Goal: Share content

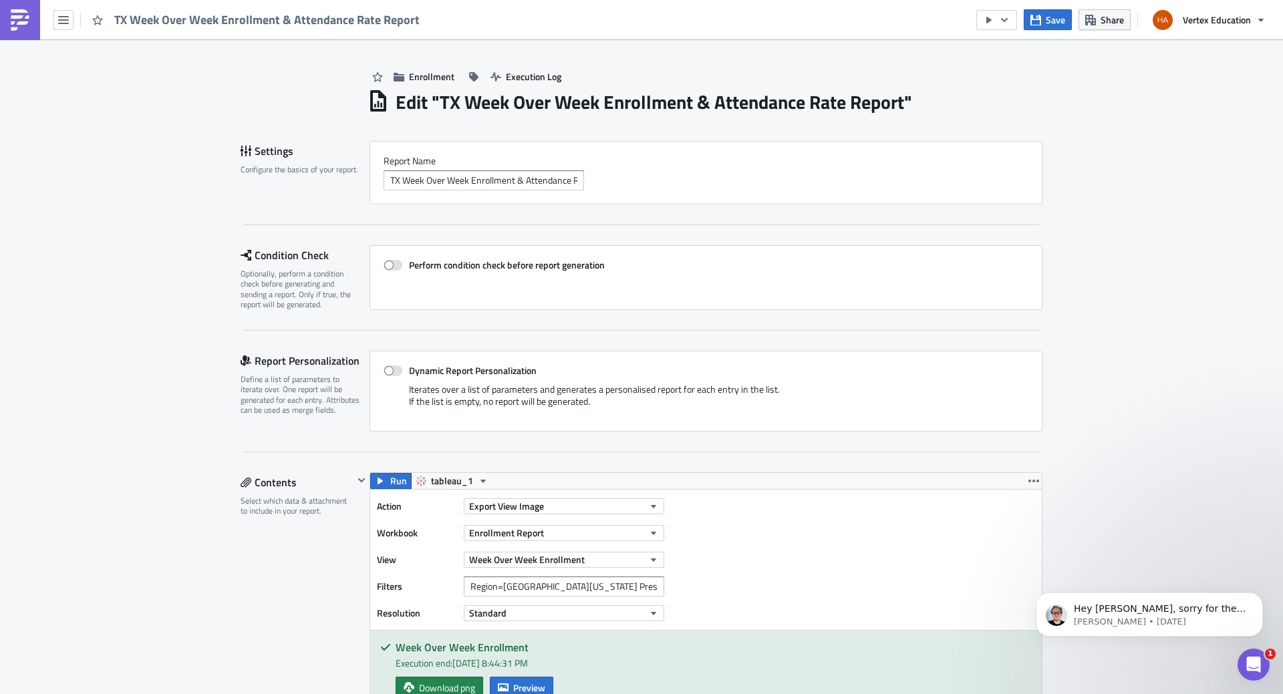
scroll to position [1373, 0]
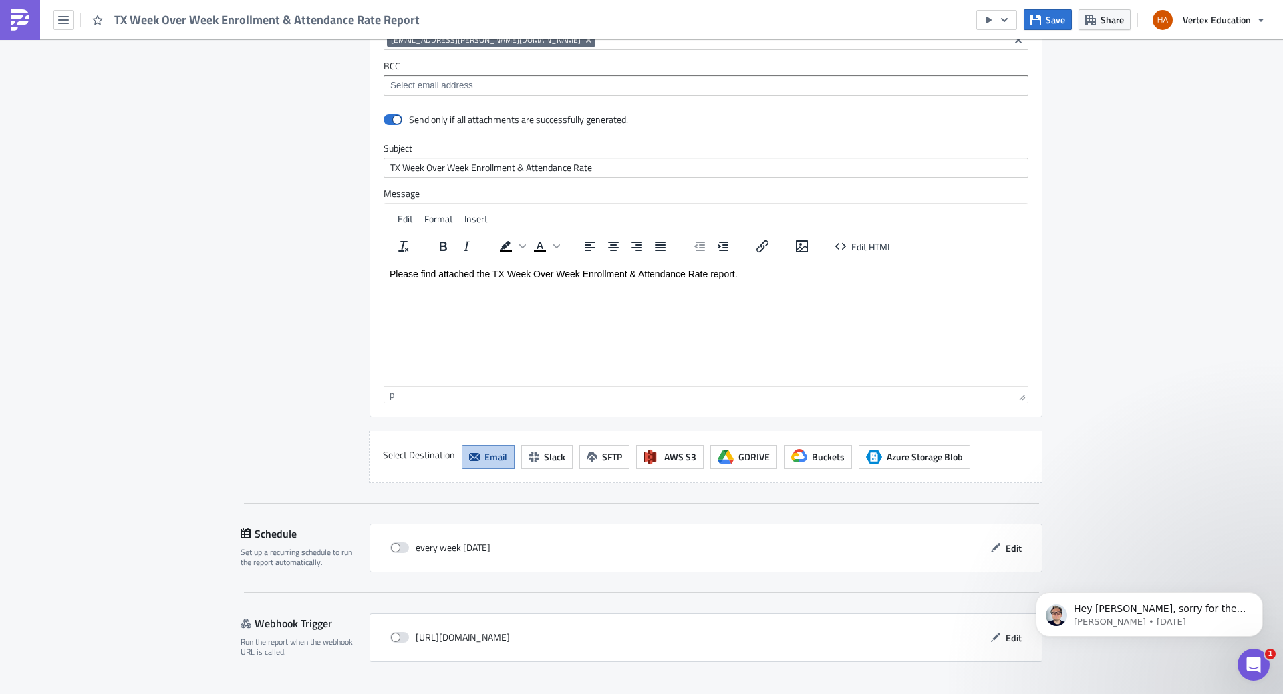
click at [742, 279] on html "Please find attached the TX Week Over Week Enrollment & Attendance Rate report." at bounding box center [705, 273] width 643 height 21
click at [397, 287] on p "SHould you need more details, go to the following dashboards:" at bounding box center [705, 288] width 633 height 11
click at [520, 293] on p "Should you need more details, go to the following dashboards:" at bounding box center [705, 288] width 633 height 11
click at [649, 288] on p "Should you need more details, visit the following dashboards:" at bounding box center [705, 288] width 633 height 11
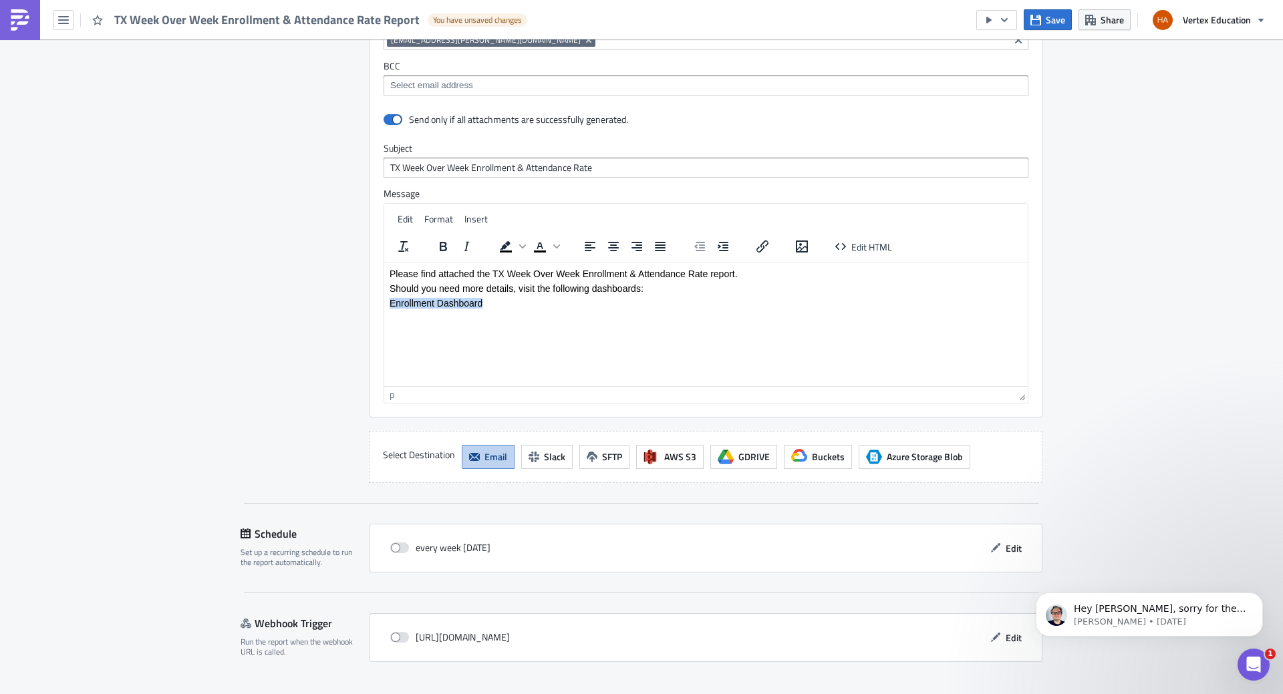
drag, startPoint x: 389, startPoint y: 303, endPoint x: 486, endPoint y: 302, distance: 96.9
click at [486, 302] on p "Enrollment Dashboard" at bounding box center [705, 302] width 633 height 11
click at [475, 291] on div "Link..." at bounding box center [485, 285] width 23 height 16
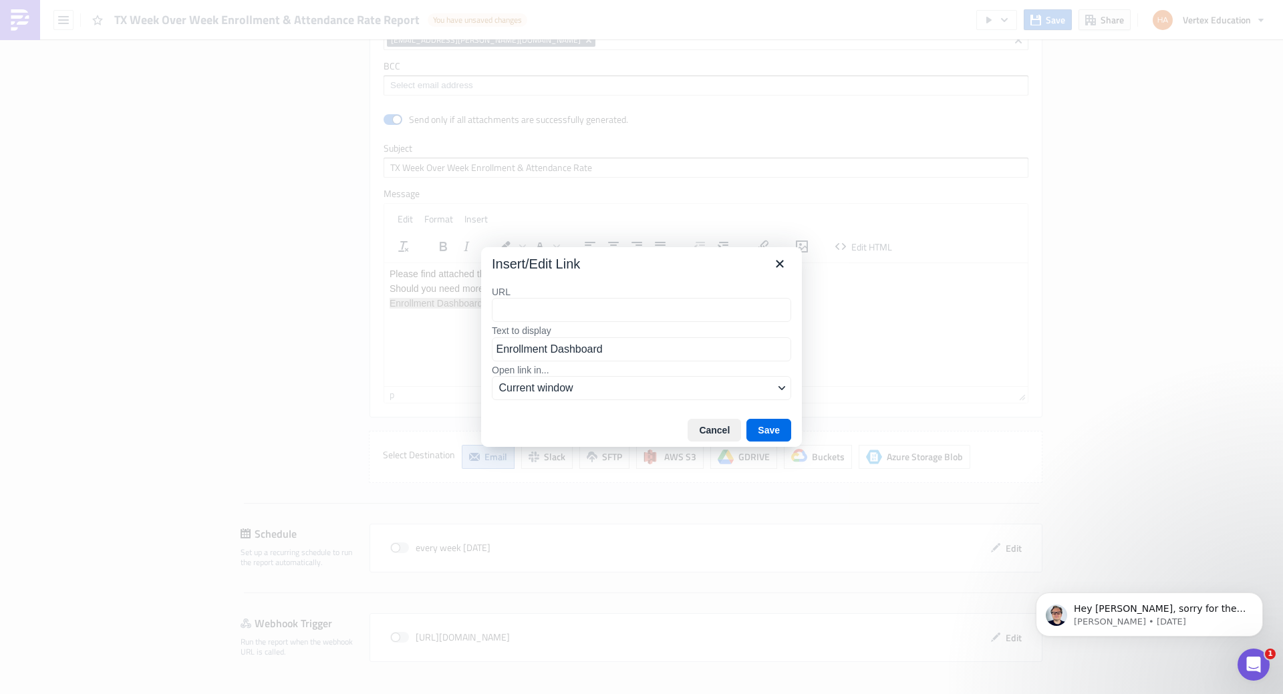
type input "[URL][DOMAIN_NAME]"
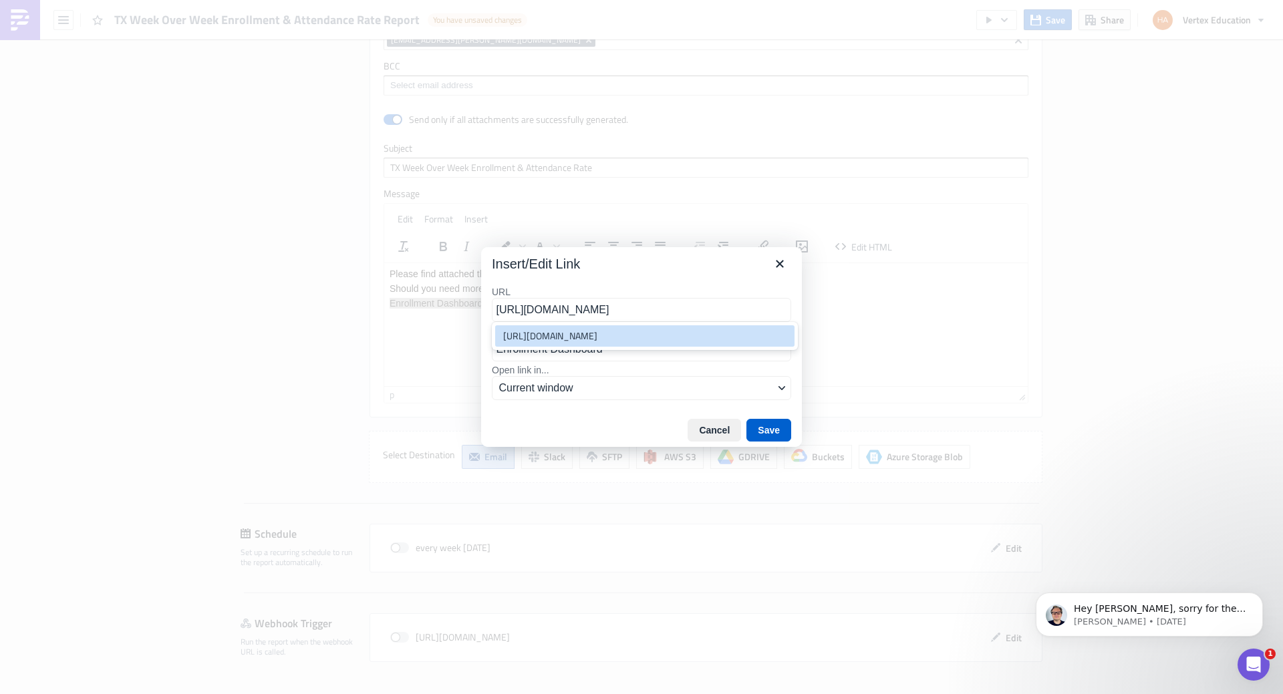
click at [762, 427] on button "Save" at bounding box center [768, 430] width 45 height 23
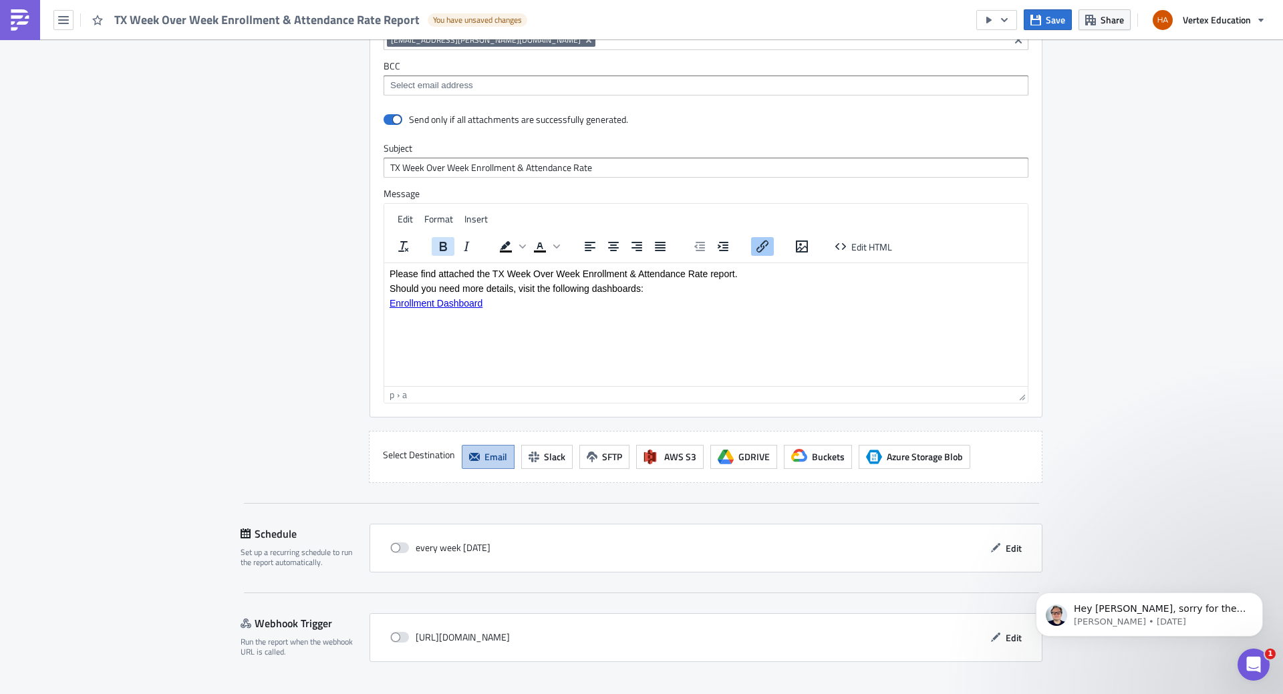
click at [435, 238] on icon "Bold" at bounding box center [443, 246] width 16 height 16
click at [406, 319] on p "Rich Text Area. Press ALT-0 for help." at bounding box center [705, 317] width 633 height 11
click at [442, 305] on link "Enrollment Dashboard" at bounding box center [439, 302] width 100 height 11
drag, startPoint x: 438, startPoint y: 317, endPoint x: 385, endPoint y: 312, distance: 52.3
click at [385, 312] on html "Please find attached the TX Week Over Week Enrollment & Attendance Rate report.…" at bounding box center [705, 295] width 643 height 65
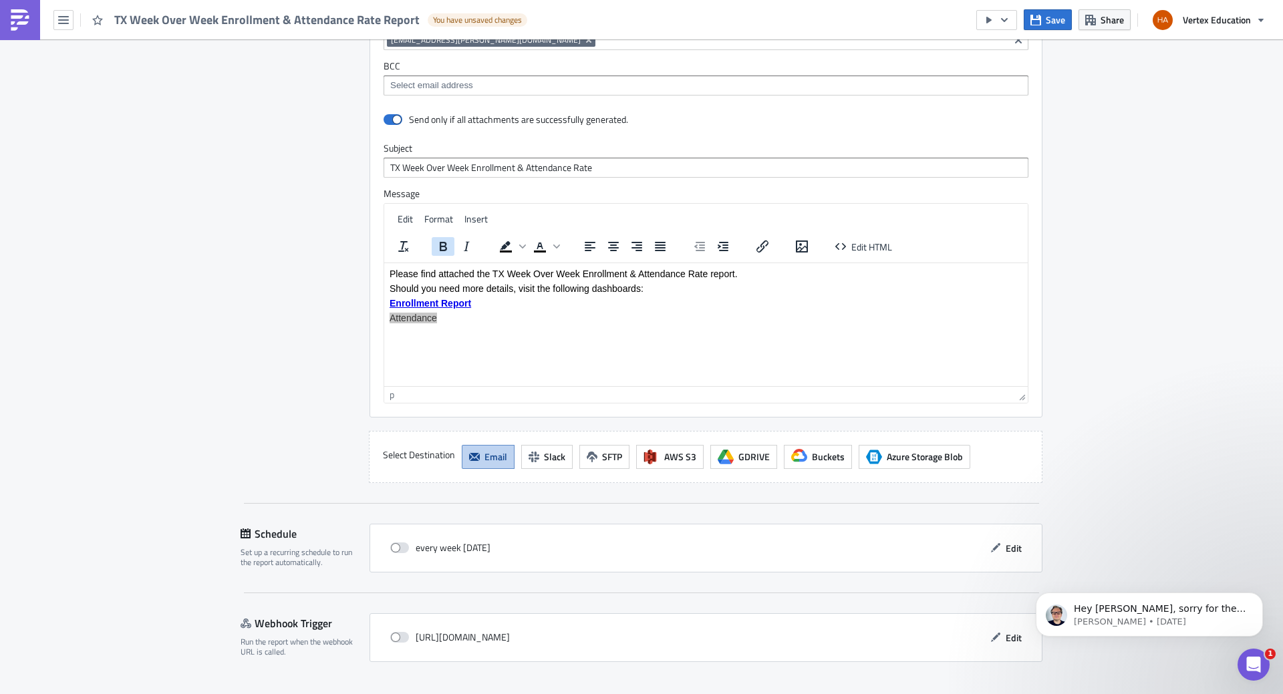
click at [440, 242] on icon "Bold" at bounding box center [443, 246] width 7 height 9
click at [440, 295] on div "Link..." at bounding box center [444, 295] width 23 height 16
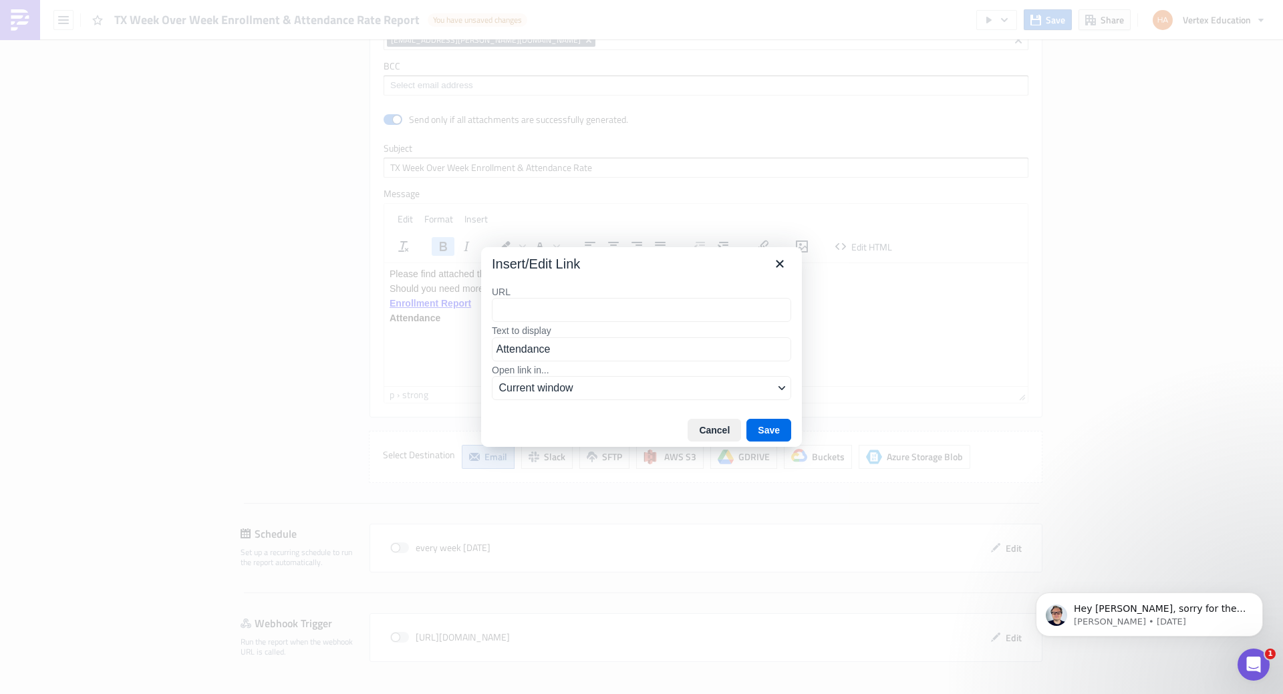
type input "[URL][DOMAIN_NAME]"
click at [765, 428] on button "Save" at bounding box center [768, 430] width 45 height 23
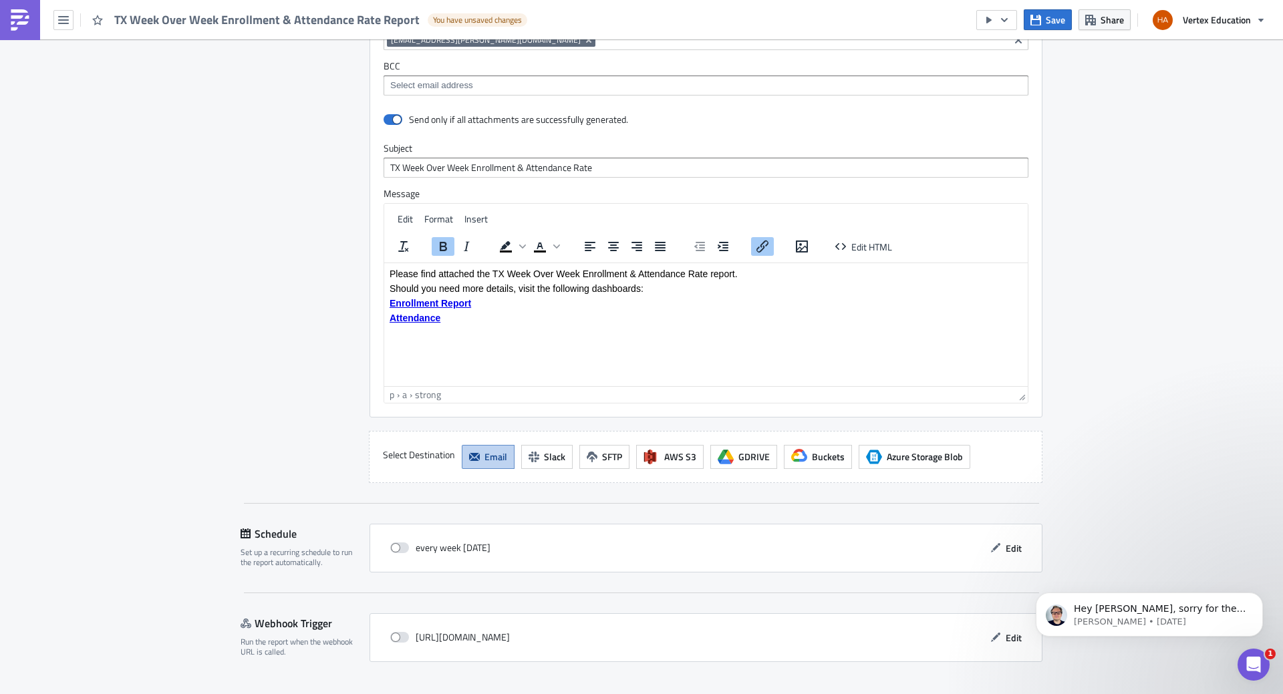
click at [500, 328] on html "Please find attached the TX Week Over Week Enrollment & Attendance Rate report.…" at bounding box center [705, 295] width 643 height 65
click at [1058, 21] on span "Save" at bounding box center [1054, 20] width 19 height 14
